Goal: Complete application form

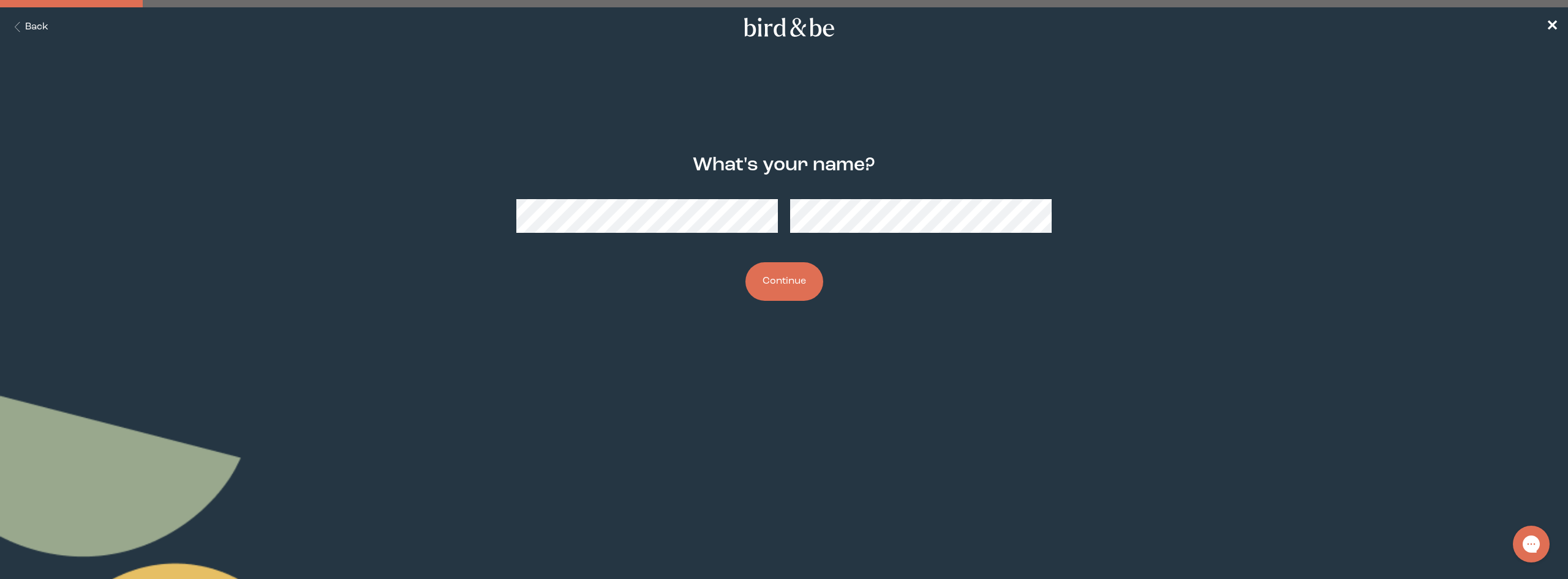
click at [769, 278] on button "Continue" at bounding box center [784, 281] width 78 height 39
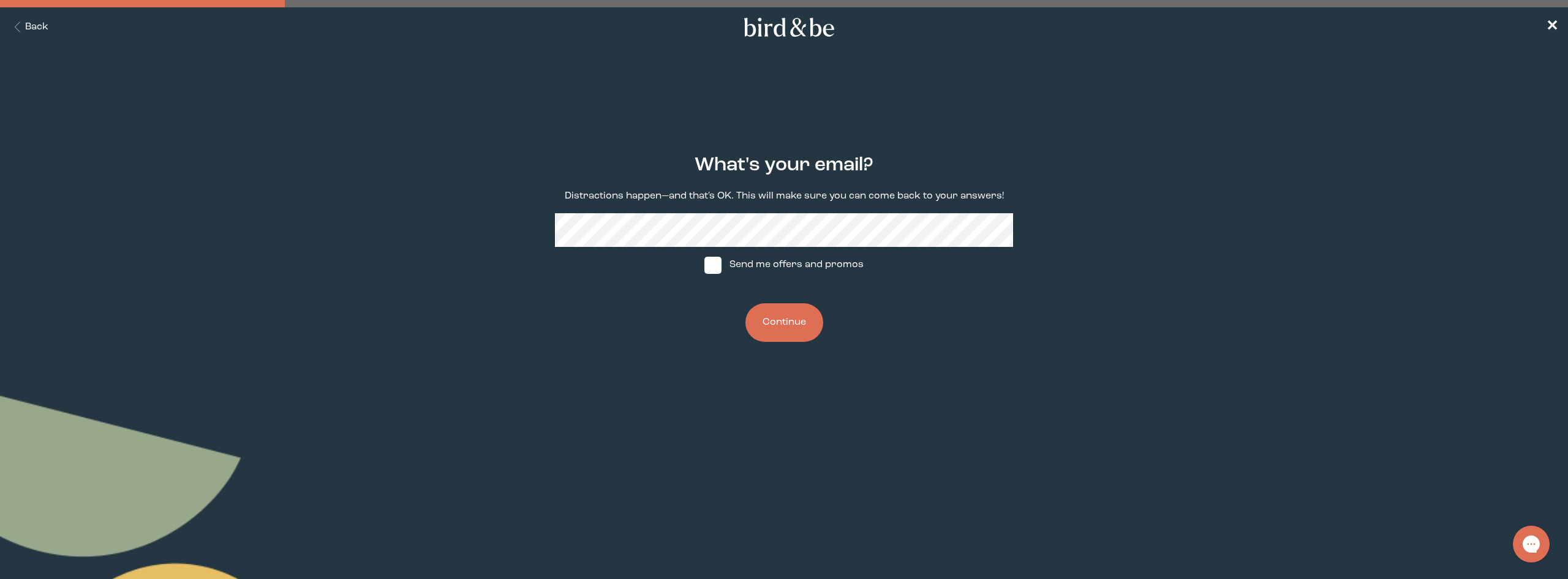
drag, startPoint x: 952, startPoint y: 270, endPoint x: 944, endPoint y: 270, distance: 8.0
click at [953, 270] on div "What's your email? Distractions happen—and that's OK. This will make sure you c…" at bounding box center [784, 248] width 764 height 226
click at [780, 327] on button "Continue" at bounding box center [784, 323] width 78 height 39
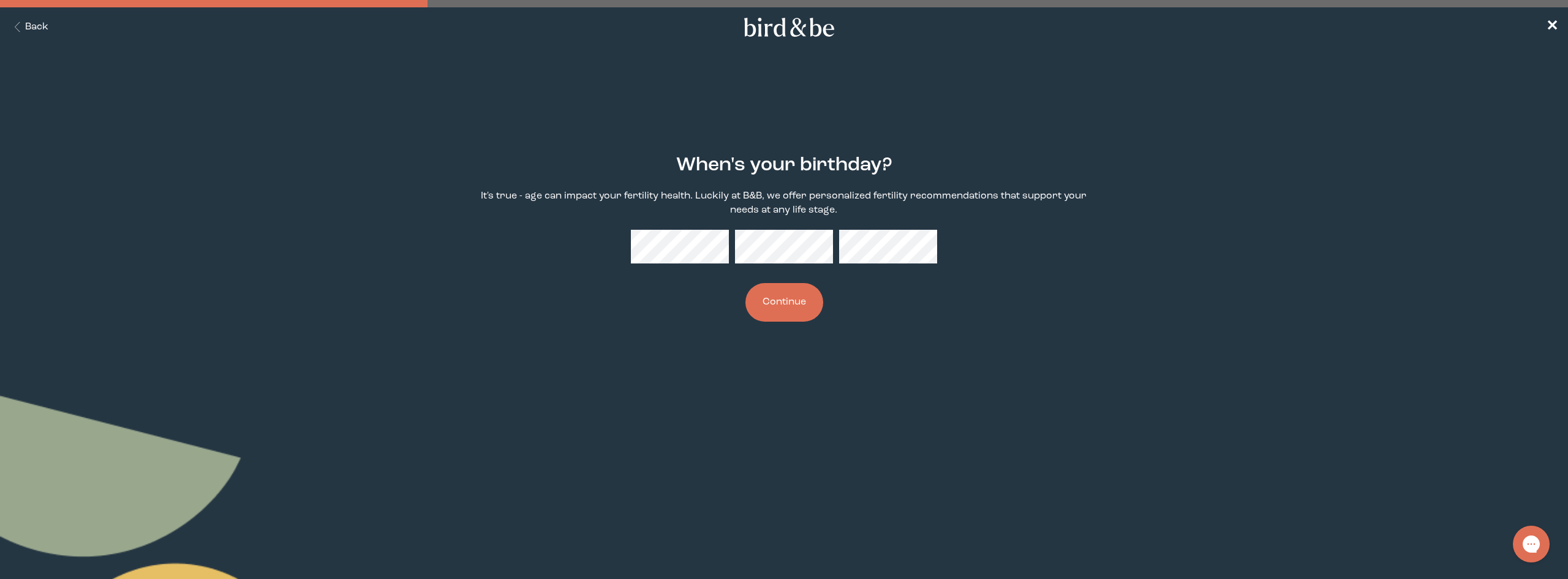
click at [798, 305] on button "Continue" at bounding box center [784, 302] width 78 height 39
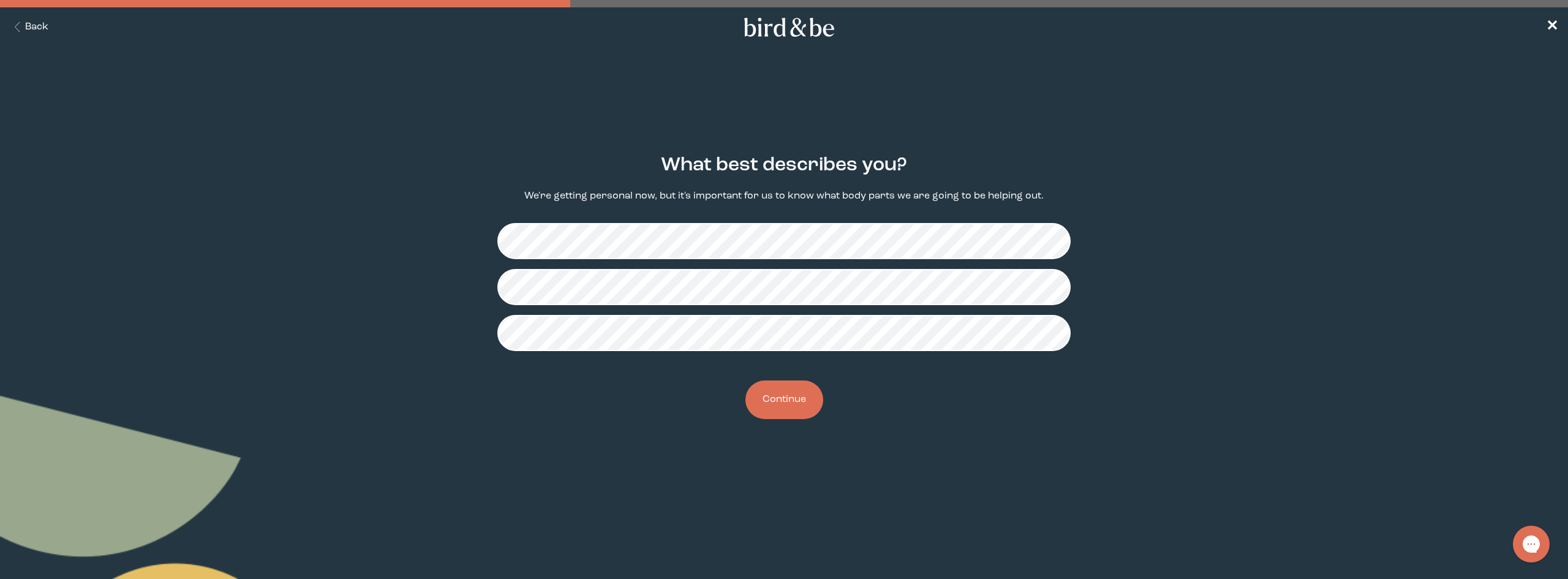
click at [793, 403] on button "Continue" at bounding box center [784, 400] width 78 height 39
click at [790, 397] on button "Continue" at bounding box center [784, 400] width 78 height 39
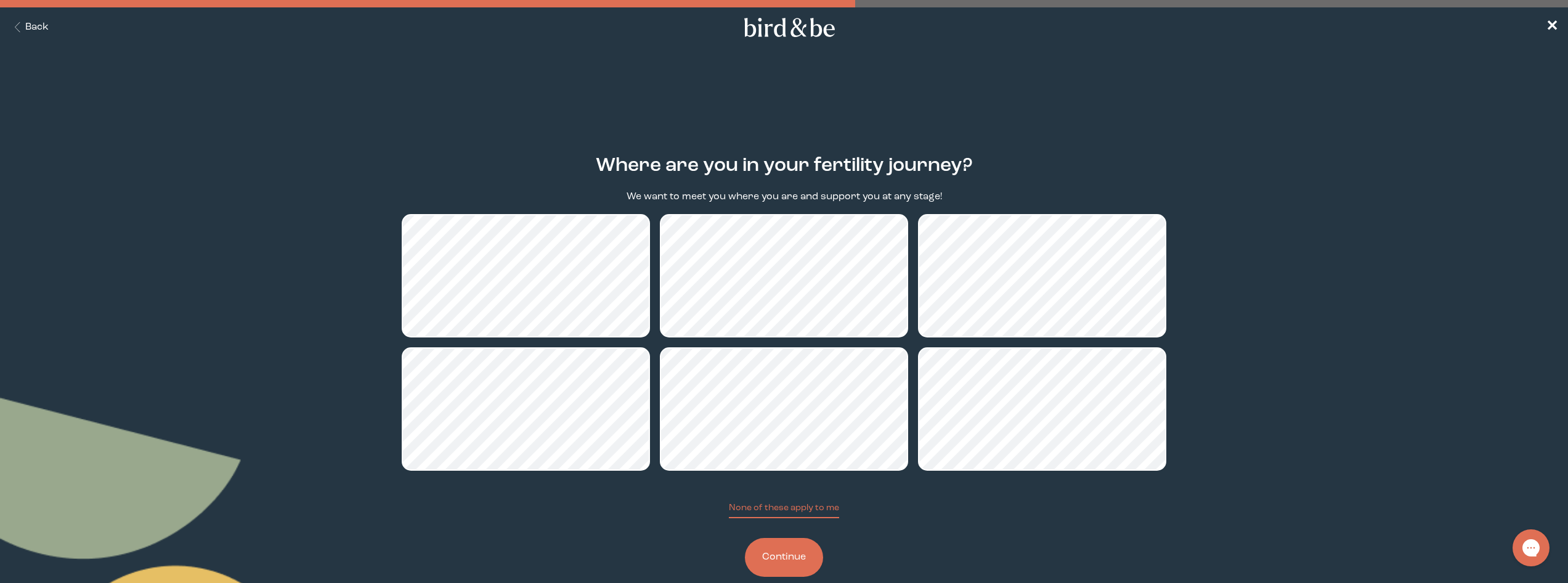
click at [812, 546] on button "Continue" at bounding box center [784, 557] width 78 height 39
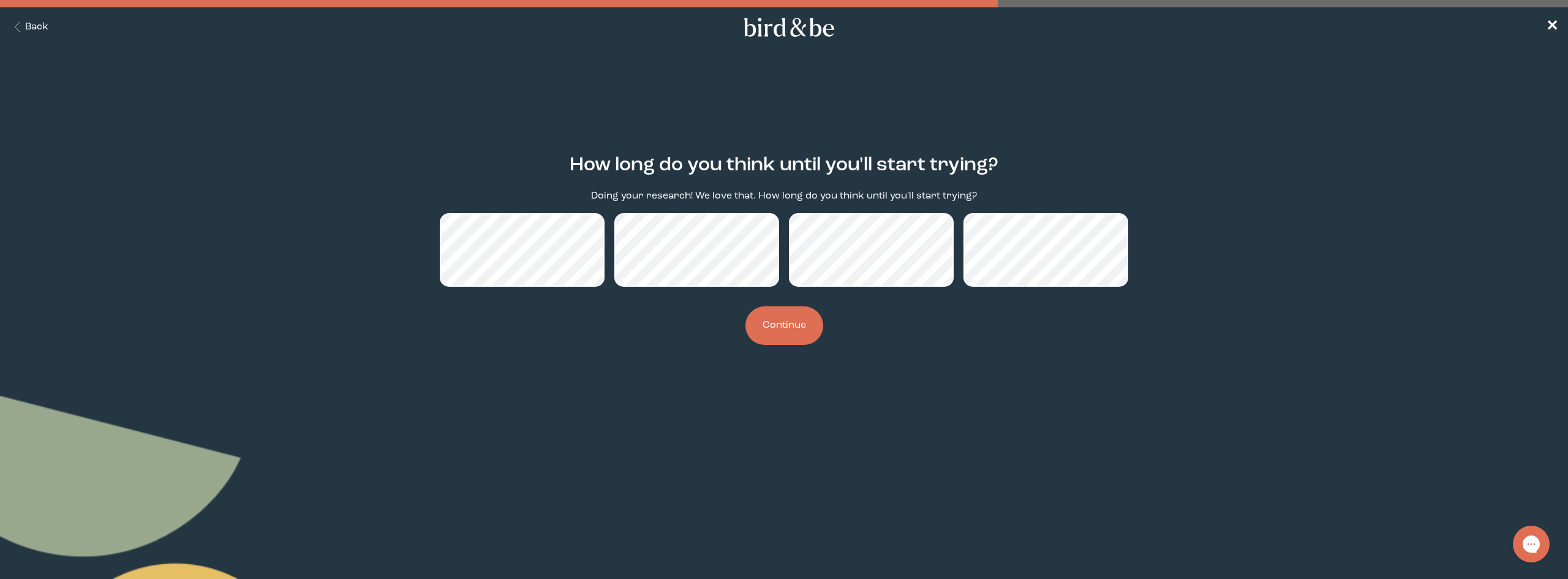
click at [767, 321] on button "Continue" at bounding box center [784, 325] width 78 height 39
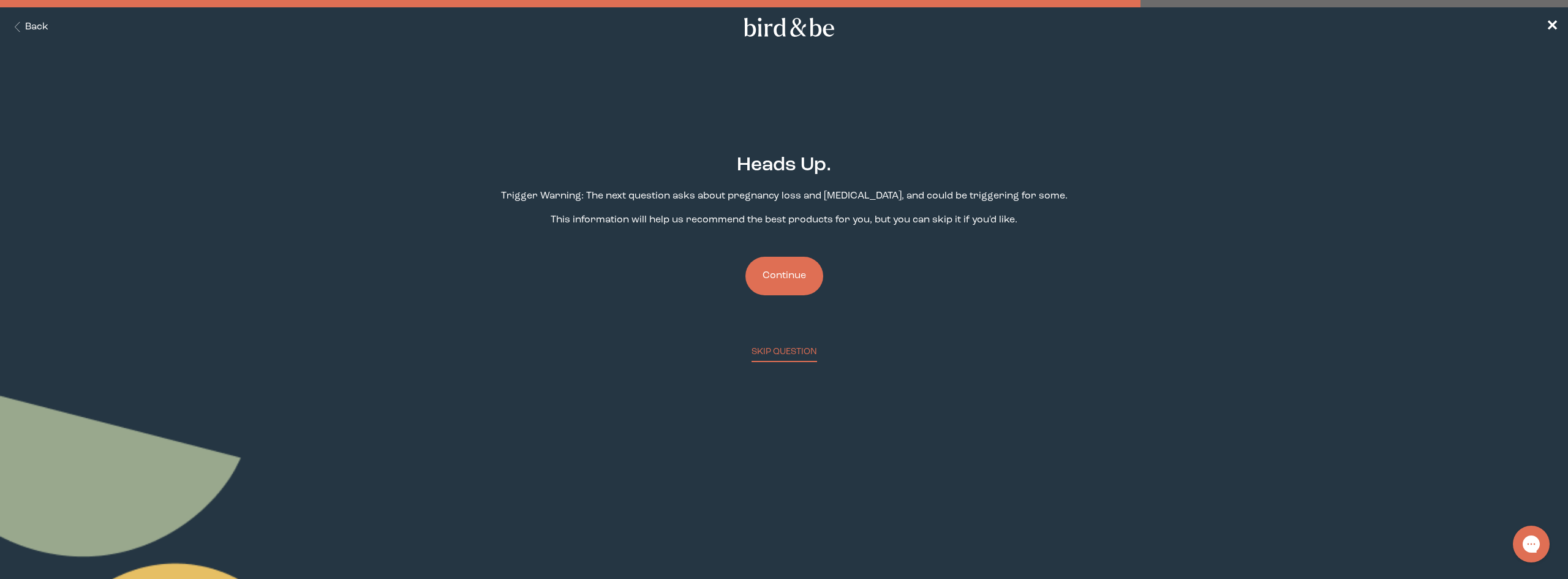
click at [811, 274] on button "Continue" at bounding box center [784, 276] width 78 height 39
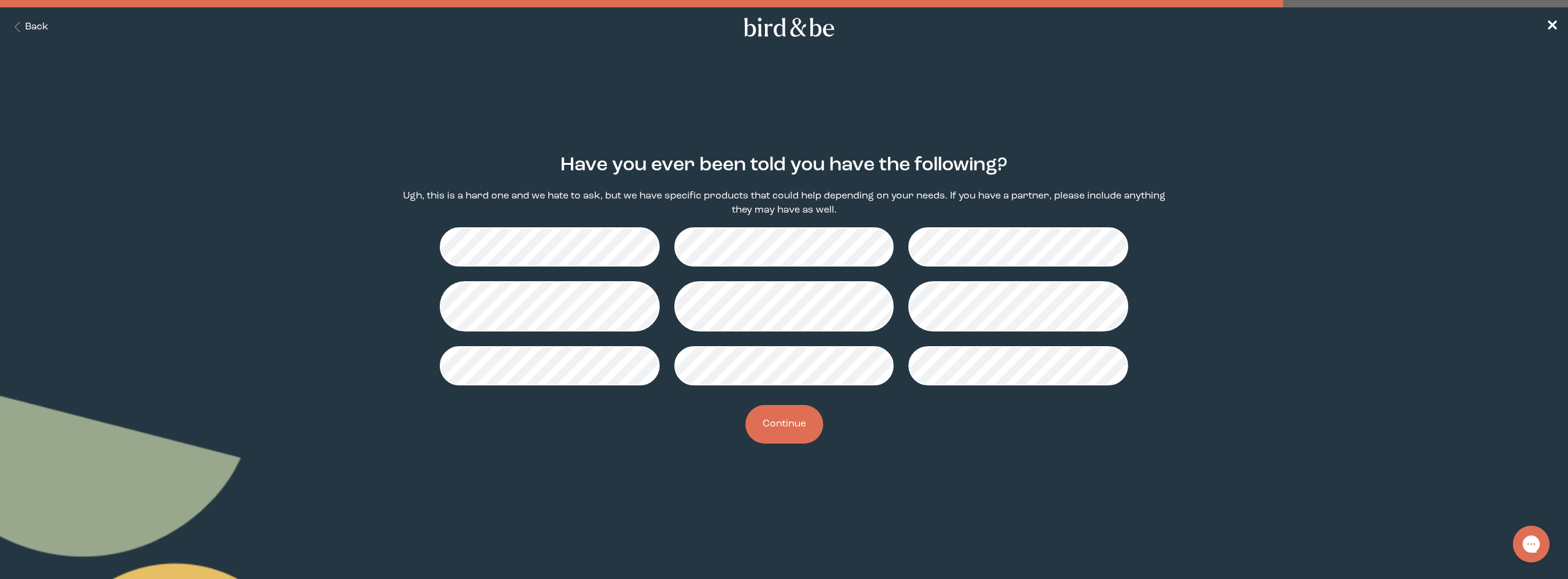
click at [802, 419] on button "Continue" at bounding box center [784, 424] width 78 height 39
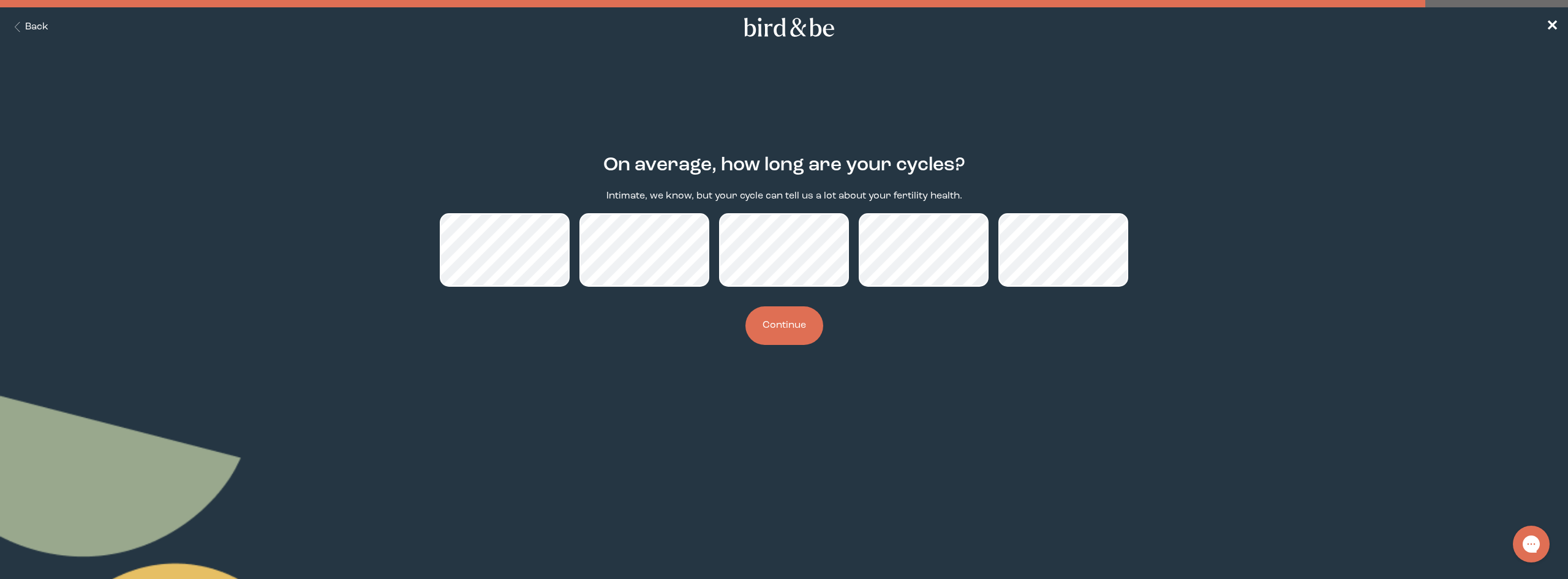
click at [788, 327] on button "Continue" at bounding box center [784, 325] width 78 height 39
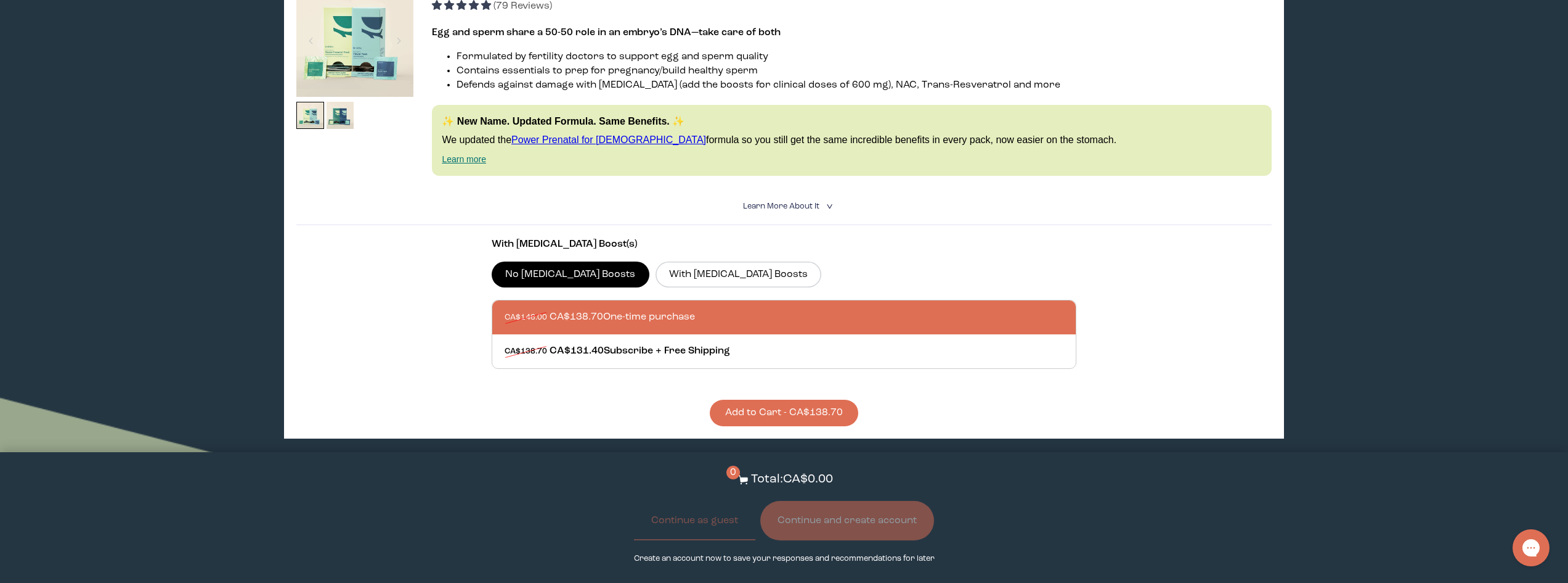
scroll to position [185, 0]
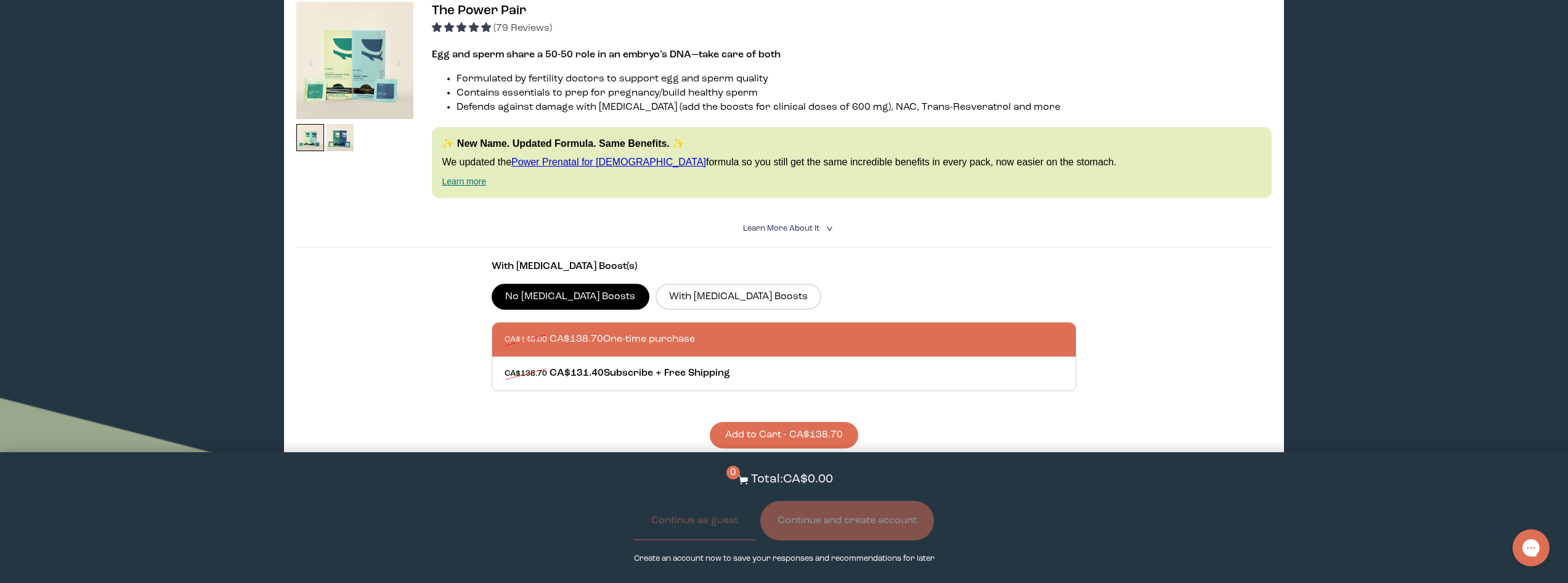
click at [812, 229] on span "Learn More About it" at bounding box center [781, 229] width 76 height 8
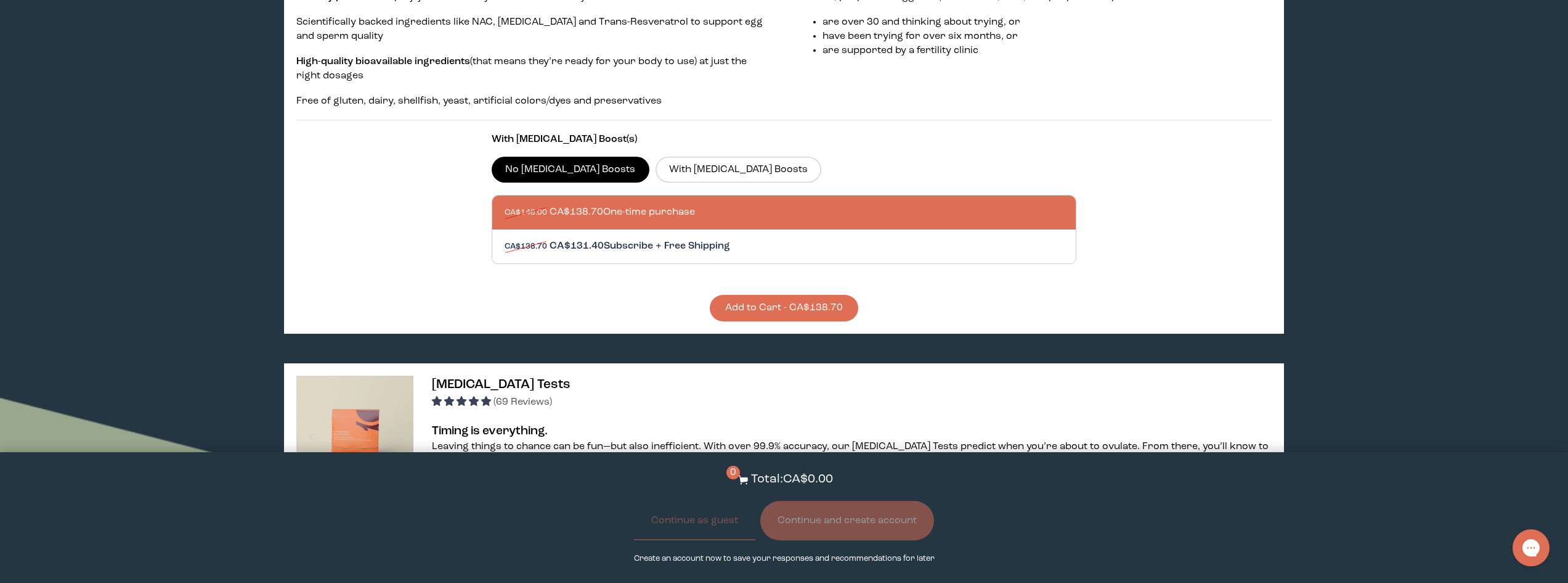
scroll to position [493, 0]
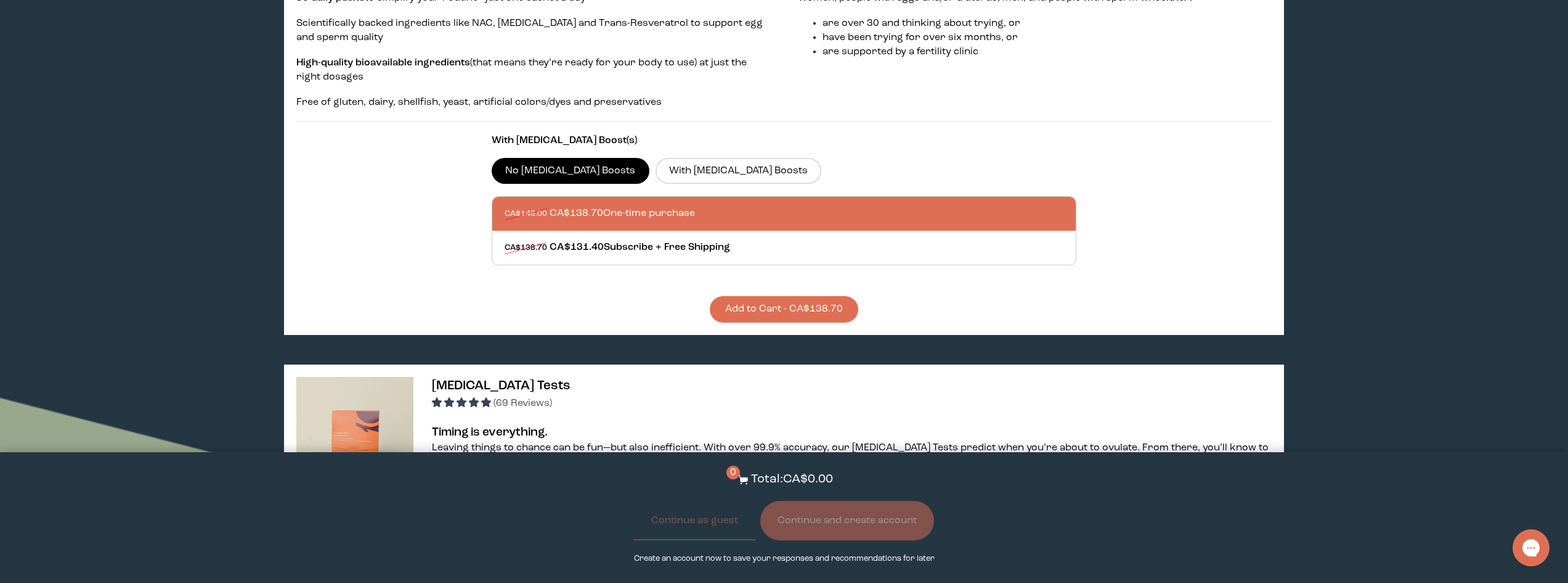
click at [801, 298] on button "Add to Cart - CA$138.70" at bounding box center [784, 309] width 148 height 27
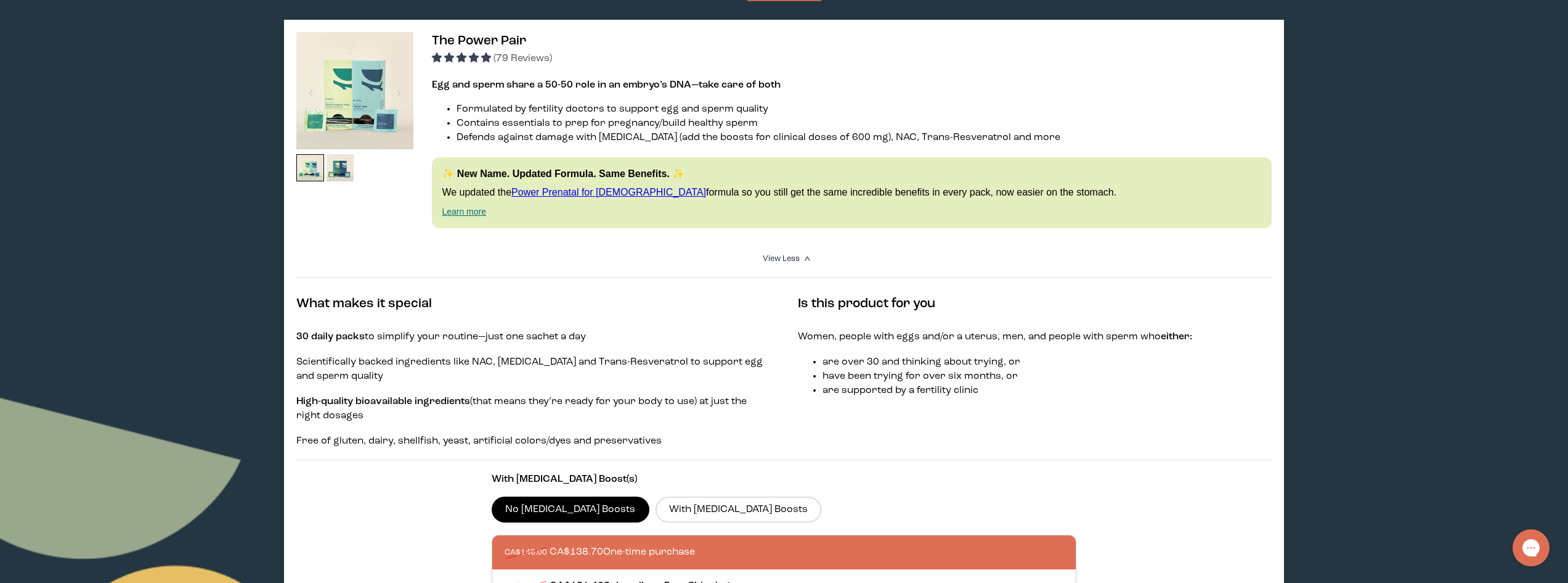
scroll to position [0, 0]
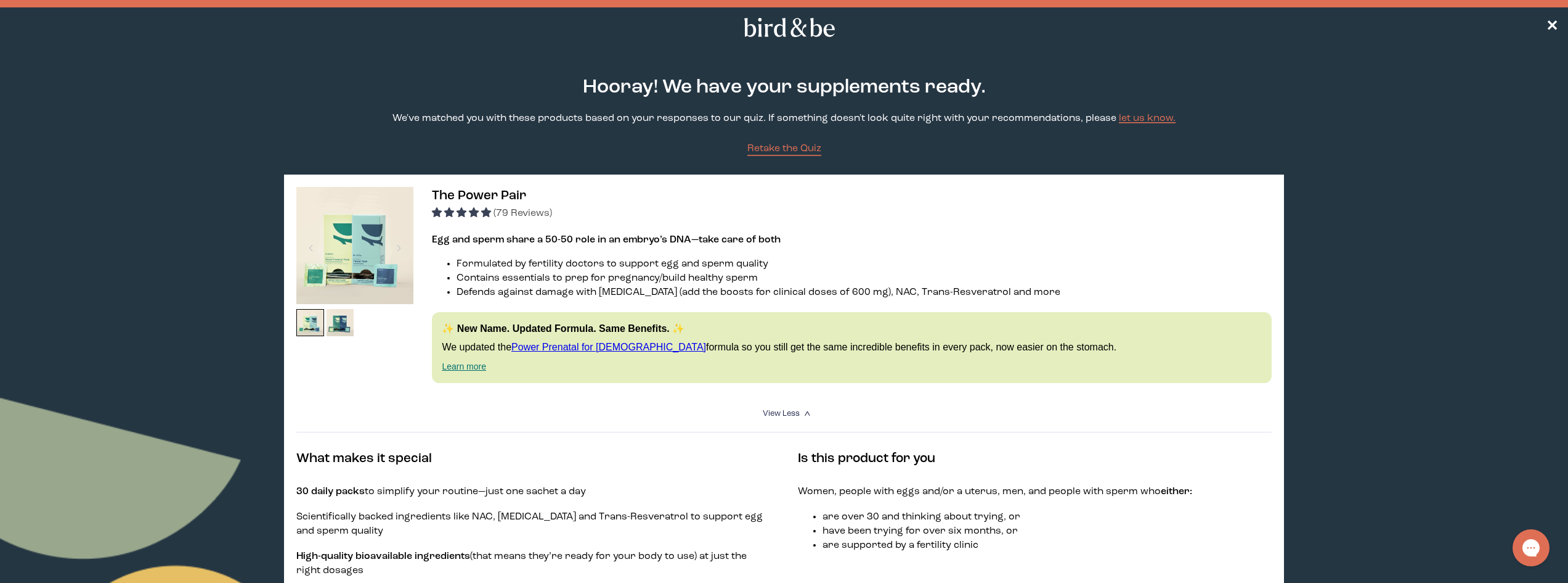
click at [765, 25] on use at bounding box center [790, 27] width 90 height 19
